Goal: Task Accomplishment & Management: Complete application form

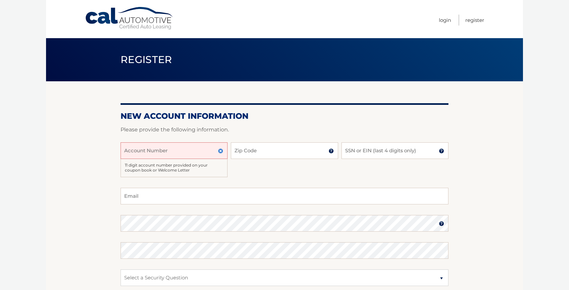
click at [136, 149] on input "Account Number" at bounding box center [174, 150] width 107 height 17
paste input "44456019980"
type input "44456019980"
click at [259, 148] on input "Zip Code" at bounding box center [284, 150] width 107 height 17
type input "33433"
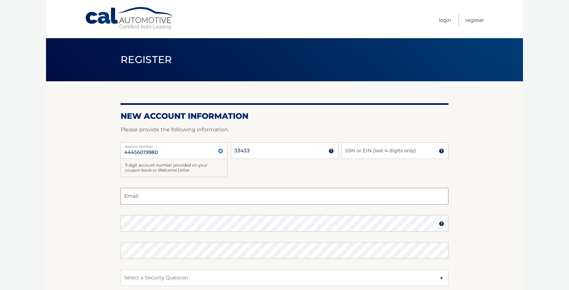
type input "elizduffymba@gmail.com"
click at [357, 151] on input "SSN or EIN (last 4 digits only)" at bounding box center [395, 150] width 107 height 17
type input "4088"
click at [489, 183] on section "New Account Information Please provide the following information. 44456019980 A…" at bounding box center [284, 219] width 477 height 277
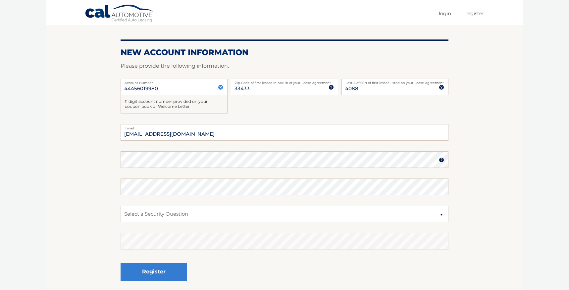
scroll to position [66, 0]
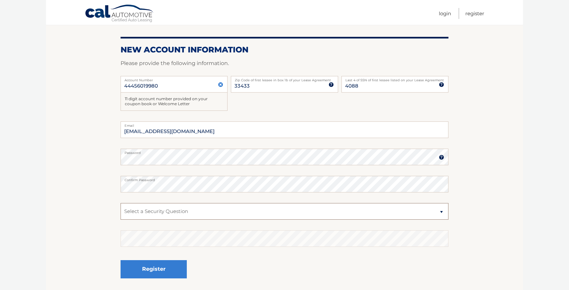
click at [441, 211] on select "Select a Security Question What was the name of your elementary school? What is…" at bounding box center [285, 211] width 328 height 17
select select "5"
click at [121, 203] on select "Select a Security Question What was the name of your elementary school? What is…" at bounding box center [285, 211] width 328 height 17
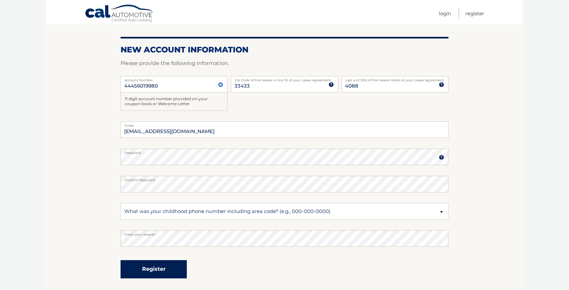
click at [146, 270] on button "Register" at bounding box center [154, 269] width 66 height 18
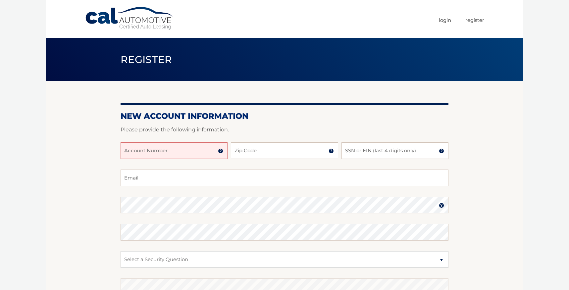
click at [143, 150] on input "Account Number" at bounding box center [174, 150] width 107 height 17
paste input "44456019980"
type input "44456019980"
click at [266, 151] on input "Zip Code" at bounding box center [284, 150] width 107 height 17
type input "33433"
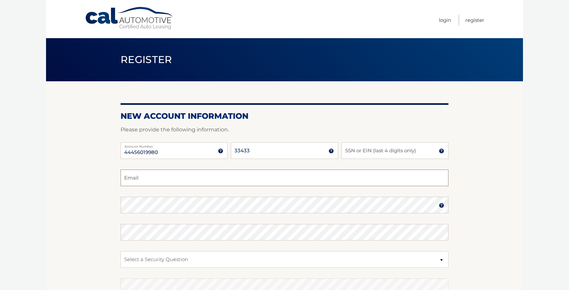
type input "[EMAIL_ADDRESS][DOMAIN_NAME]"
click at [404, 147] on input "SSN or EIN (last 4 digits only)" at bounding box center [395, 150] width 107 height 17
type input "4088"
click at [435, 261] on select "Select a Security Question What was the name of your elementary school? What is…" at bounding box center [285, 259] width 328 height 17
select select "5"
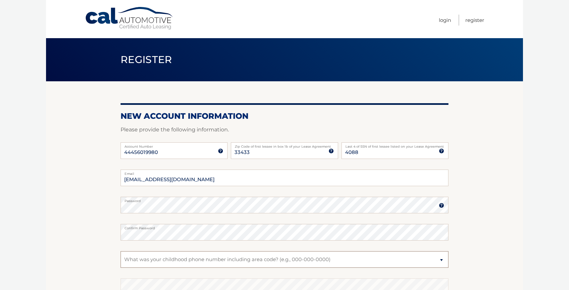
click at [121, 251] on select "Select a Security Question What was the name of your elementary school? What is…" at bounding box center [285, 259] width 328 height 17
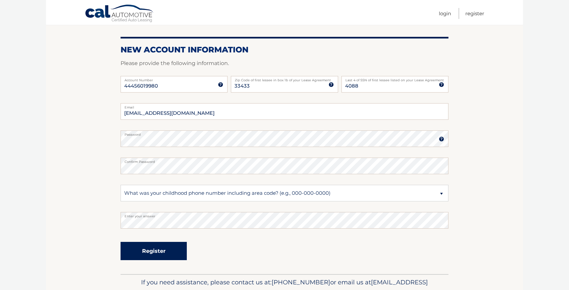
click at [142, 252] on button "Register" at bounding box center [154, 251] width 66 height 18
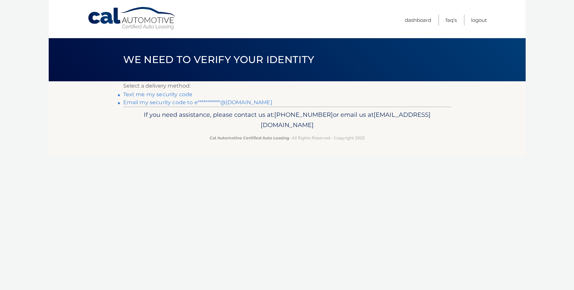
click at [145, 104] on link "**********" at bounding box center [197, 102] width 149 height 6
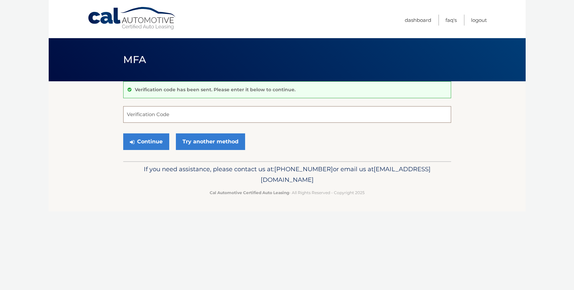
click at [141, 114] on input "Verification Code" at bounding box center [287, 114] width 328 height 17
paste input "942626"
type input "942626"
click at [158, 144] on button "Continue" at bounding box center [146, 141] width 46 height 17
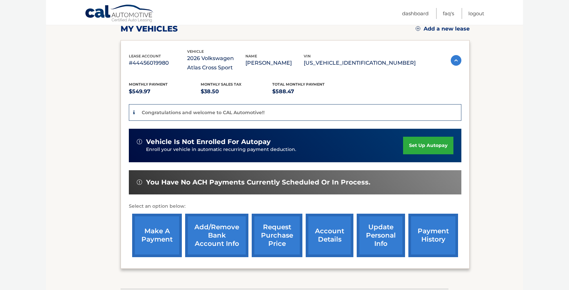
scroll to position [133, 0]
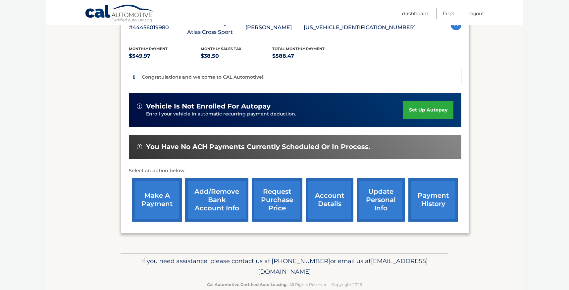
click at [417, 111] on link "set up autopay" at bounding box center [428, 110] width 50 height 18
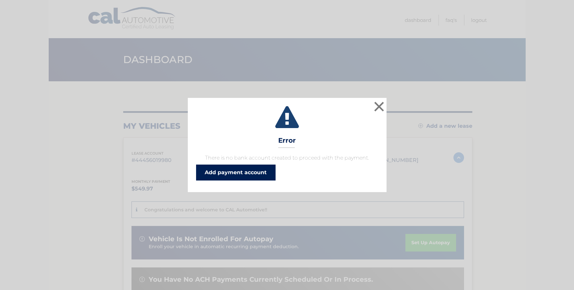
click at [251, 172] on link "Add payment account" at bounding box center [236, 172] width 80 height 16
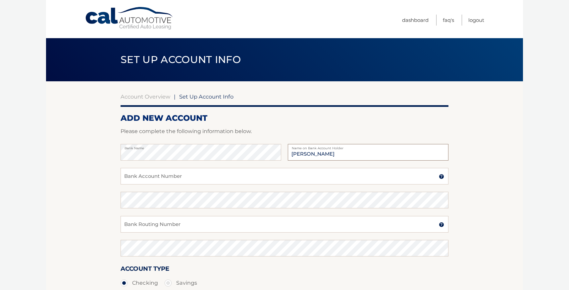
type input "[PERSON_NAME]"
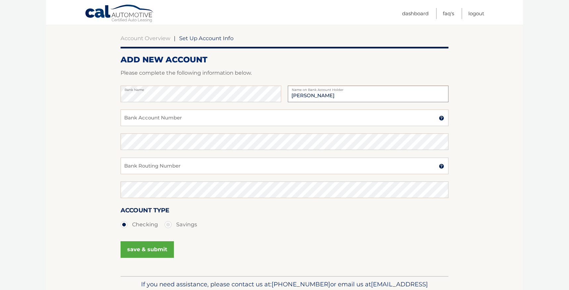
scroll to position [66, 0]
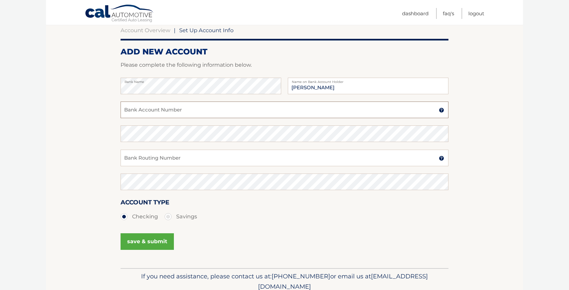
click at [141, 109] on input "Bank Account Number" at bounding box center [285, 109] width 328 height 17
type input "898033246140"
click at [156, 156] on input "Bank Routing Number" at bounding box center [285, 157] width 328 height 17
type input "063100277"
click at [142, 243] on button "save & submit" at bounding box center [147, 241] width 53 height 17
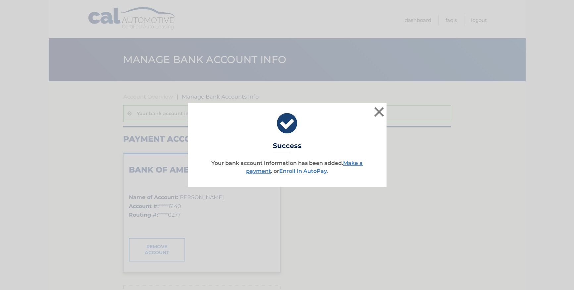
click at [311, 169] on link "Enroll In AutoPay" at bounding box center [302, 171] width 47 height 6
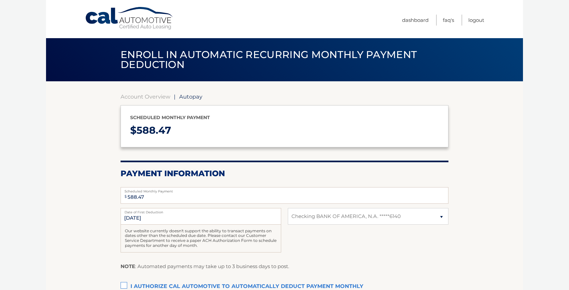
select select "NDgwZDMzZmYtMmI0Yi00NDA2LTg2MTAtYjdmMDNmY2NhM2E3"
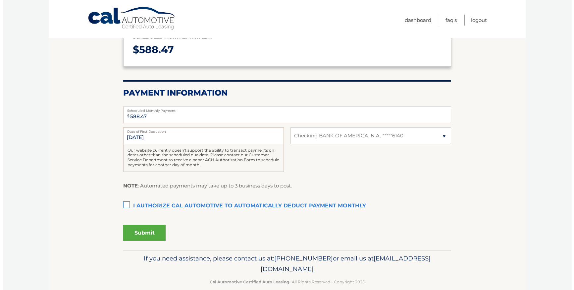
scroll to position [91, 0]
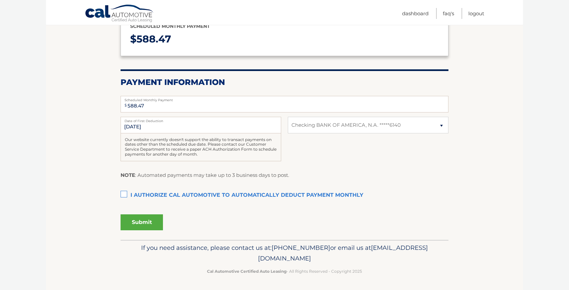
click at [124, 194] on label "I authorize cal automotive to automatically deduct payment monthly This checkbo…" at bounding box center [285, 195] width 328 height 13
click at [0, 0] on input "I authorize cal automotive to automatically deduct payment monthly This checkbo…" at bounding box center [0, 0] width 0 height 0
click at [140, 219] on button "Submit" at bounding box center [142, 222] width 42 height 16
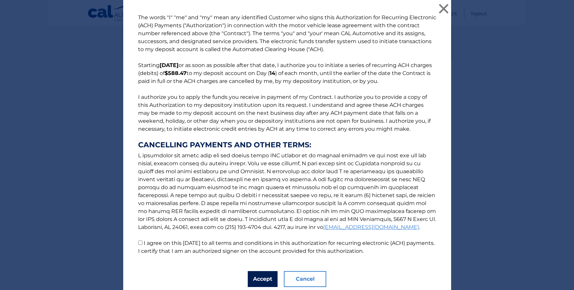
click at [258, 277] on button "Accept" at bounding box center [263, 279] width 30 height 16
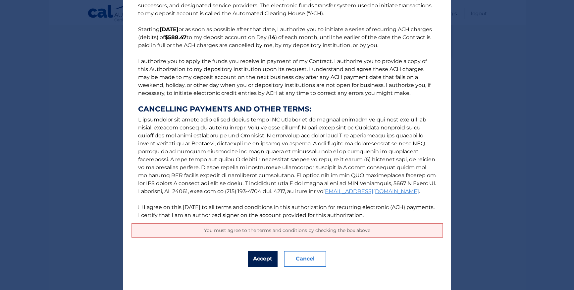
scroll to position [39, 0]
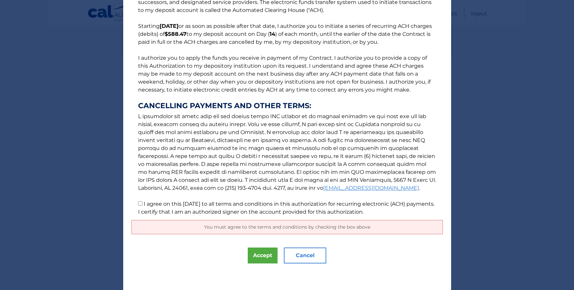
click at [138, 204] on input "I agree on this [DATE] to all terms and conditions in this authorization for re…" at bounding box center [140, 203] width 4 height 4
checkbox input "true"
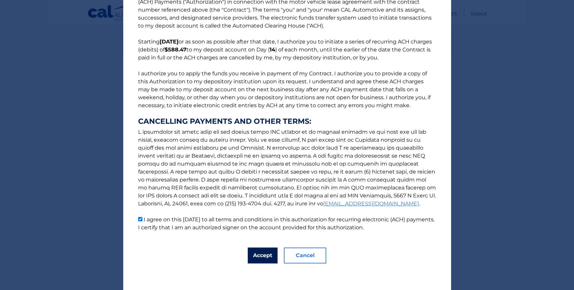
click at [259, 257] on button "Accept" at bounding box center [263, 255] width 30 height 16
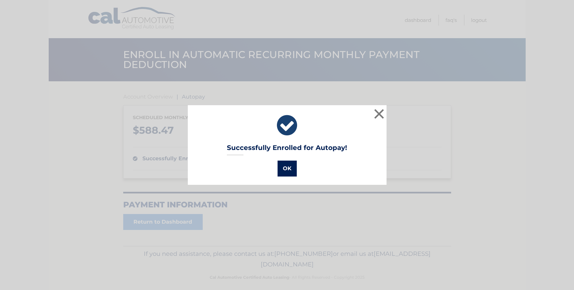
click at [285, 169] on button "OK" at bounding box center [287, 168] width 19 height 16
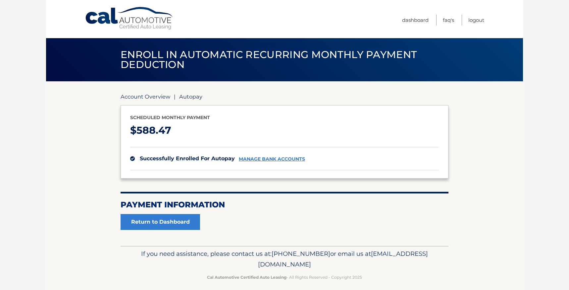
click at [146, 96] on link "Account Overview" at bounding box center [146, 96] width 50 height 7
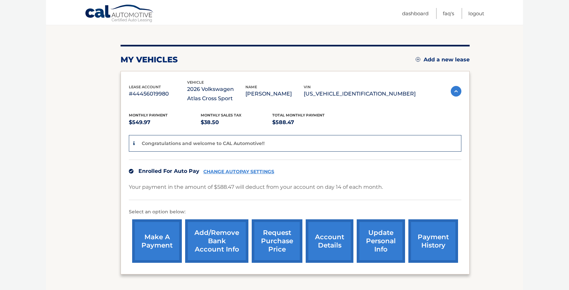
scroll to position [121, 0]
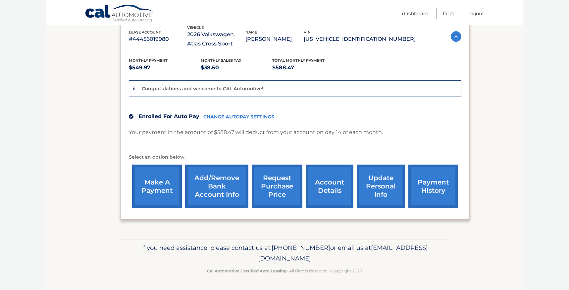
click at [436, 180] on link "payment history" at bounding box center [434, 185] width 50 height 43
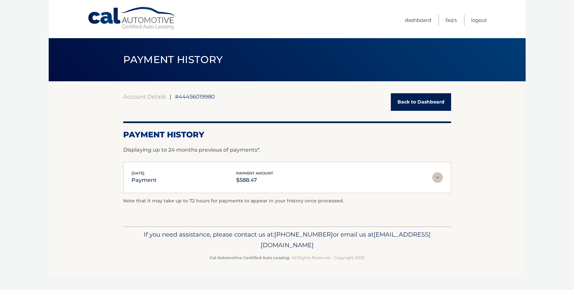
click at [437, 179] on img at bounding box center [437, 177] width 11 height 11
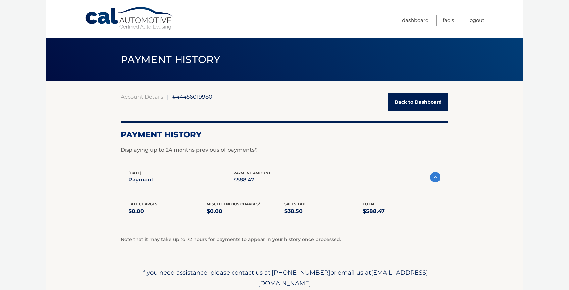
click at [411, 100] on link "Back to Dashboard" at bounding box center [418, 102] width 60 height 18
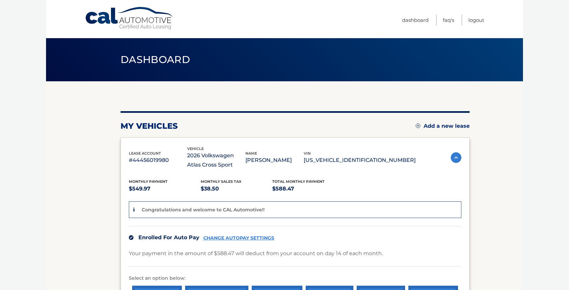
click at [520, 112] on section "my vehicles Add a new lease lease account #44456019980 vehicle 2026 Volkswagen …" at bounding box center [284, 220] width 477 height 279
